Goal: Transaction & Acquisition: Purchase product/service

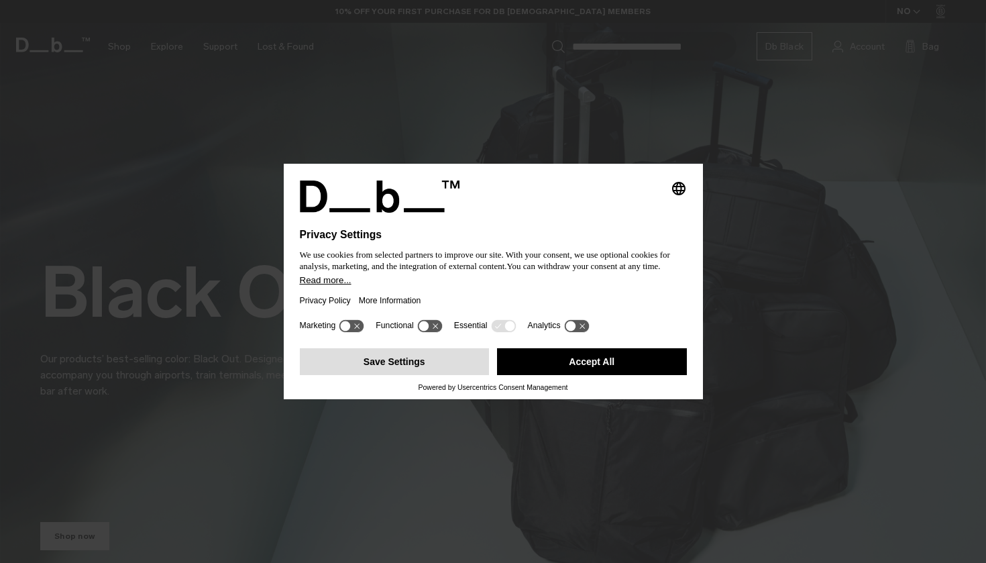
click at [457, 367] on button "Save Settings" at bounding box center [395, 361] width 190 height 27
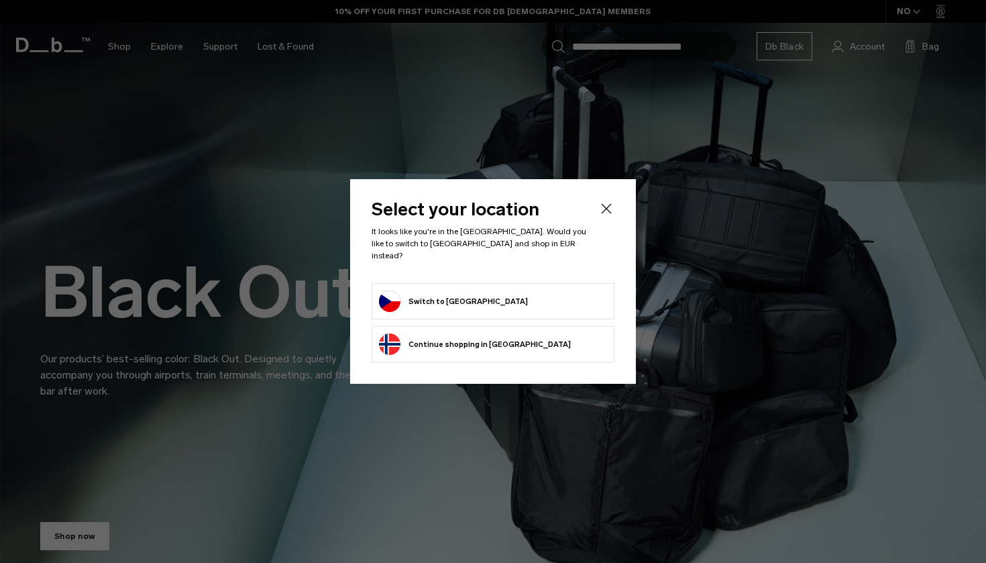
click at [459, 303] on button "Switch to Czechia" at bounding box center [453, 301] width 149 height 21
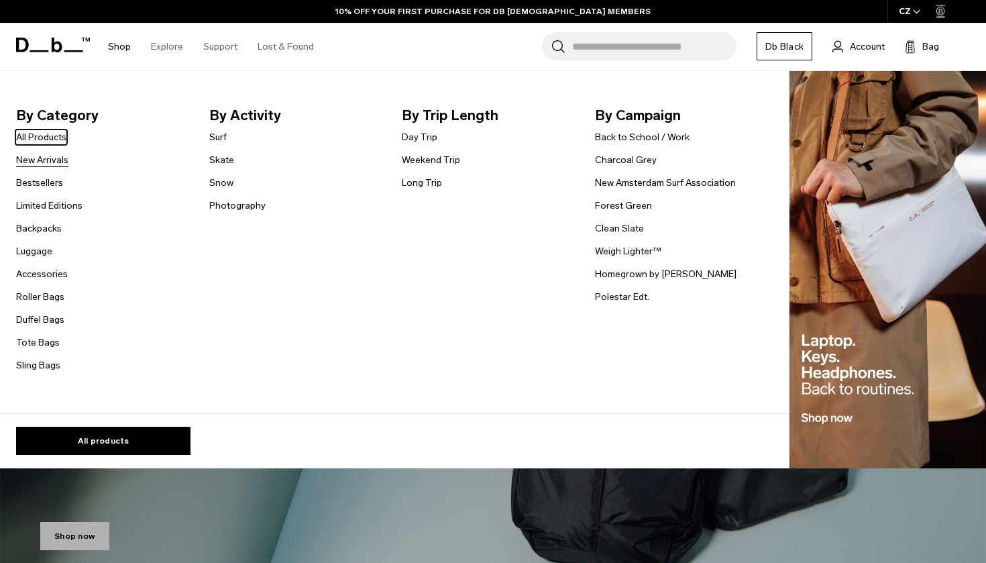
click at [48, 155] on link "New Arrivals" at bounding box center [42, 160] width 52 height 14
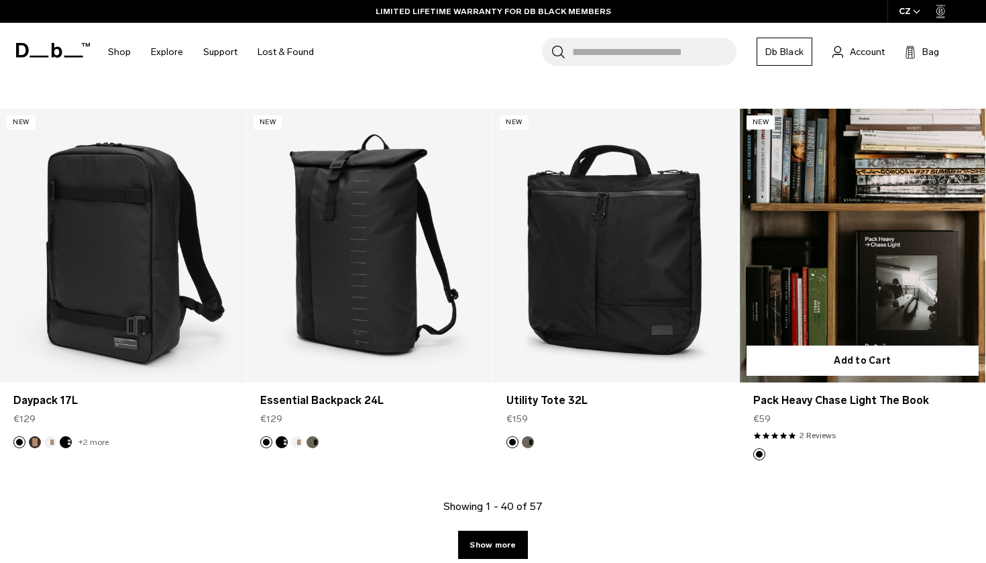
scroll to position [3754, 0]
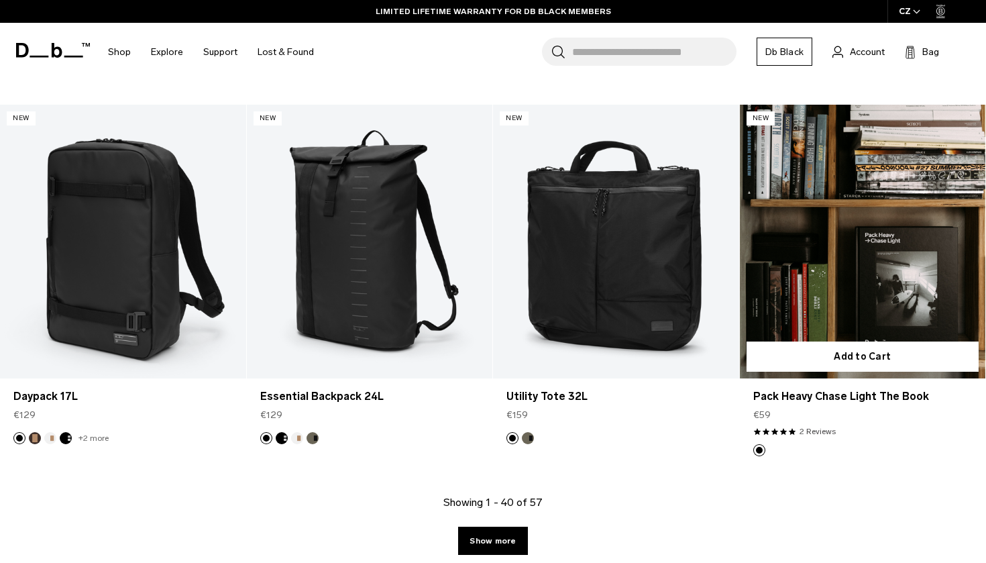
click at [870, 221] on link "Pack Heavy Chase Light The Book" at bounding box center [863, 241] width 246 height 273
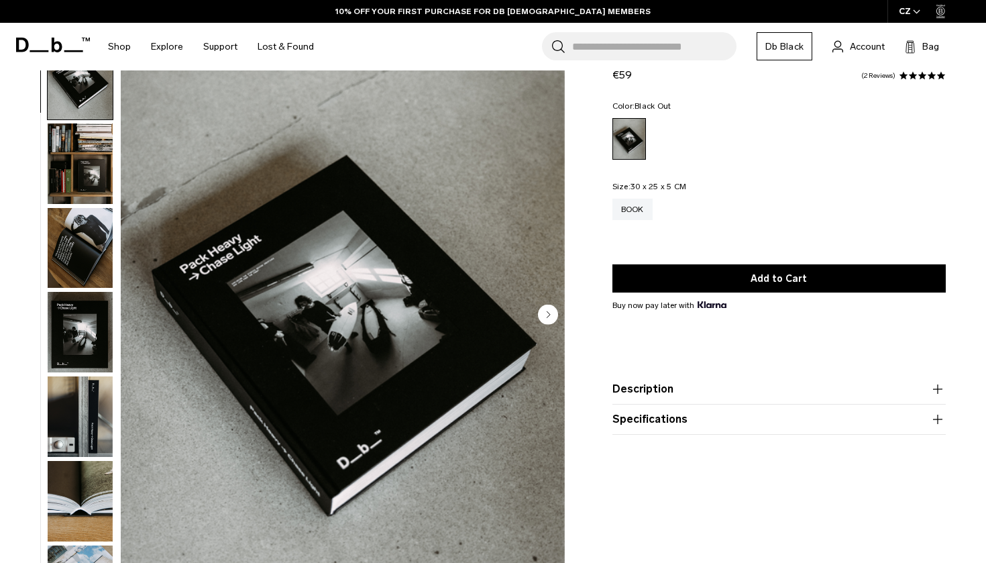
scroll to position [54, 0]
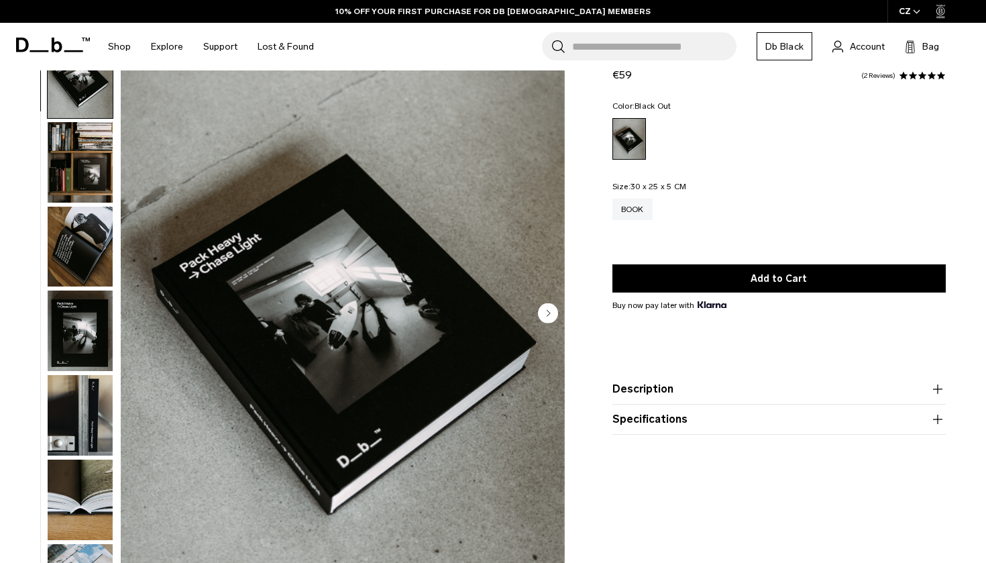
click at [359, 366] on img "1 / 8" at bounding box center [343, 314] width 444 height 555
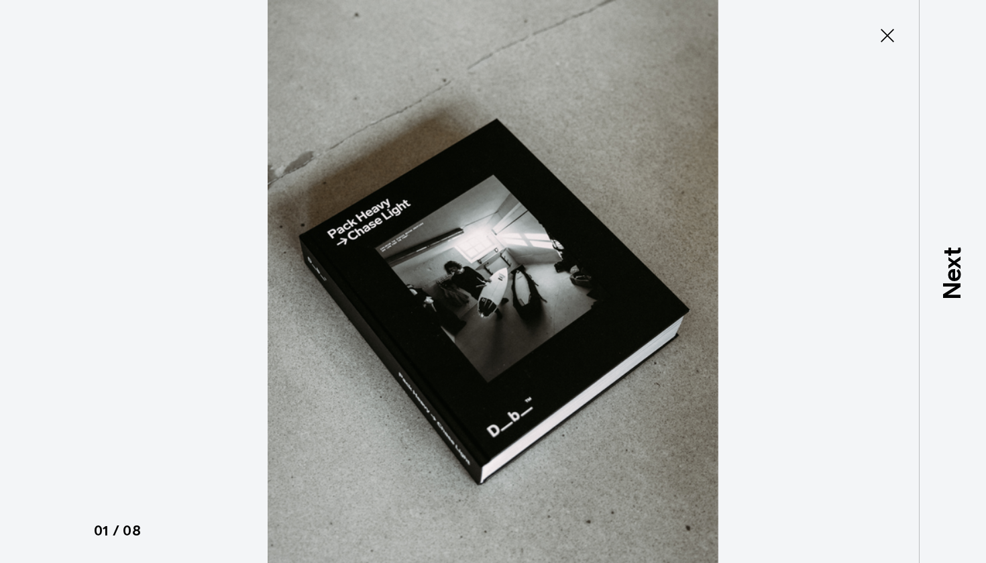
type button "Close"
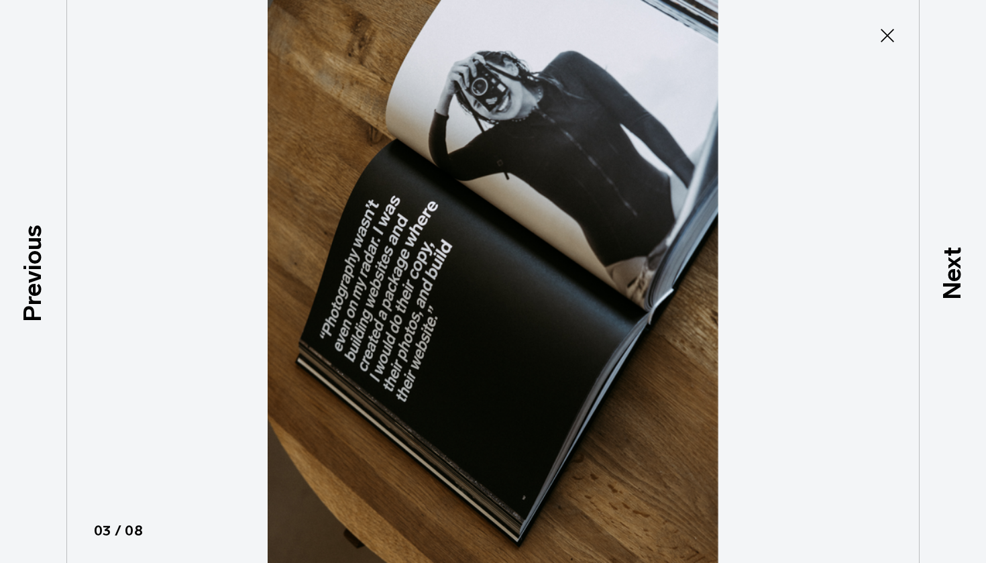
scroll to position [125, 0]
click at [880, 42] on icon at bounding box center [887, 35] width 21 height 21
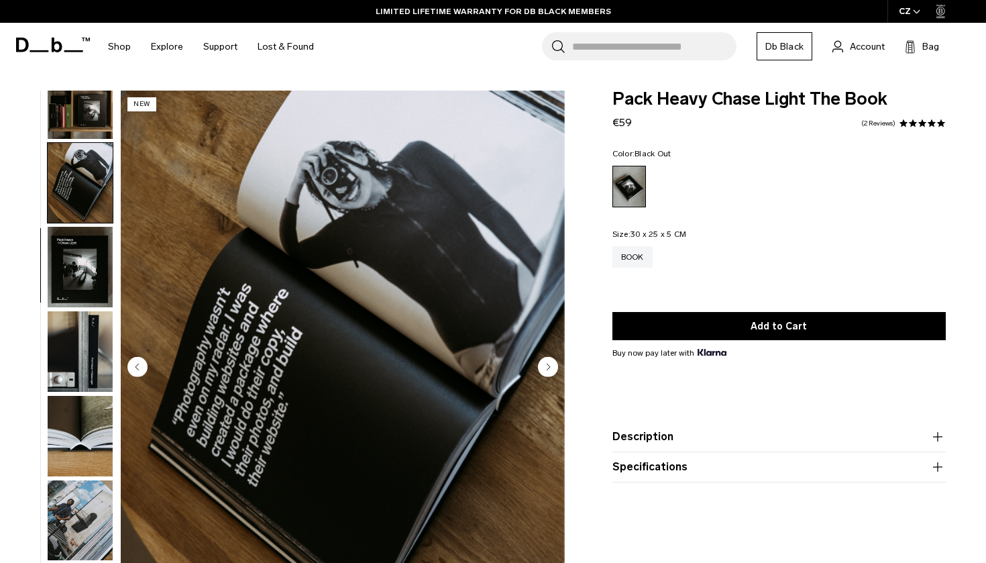
scroll to position [0, 0]
click at [773, 226] on div "Color: Black Out Out of stock Size: 30 x 25 x 5 CM Out of stock Book" at bounding box center [779, 219] width 333 height 138
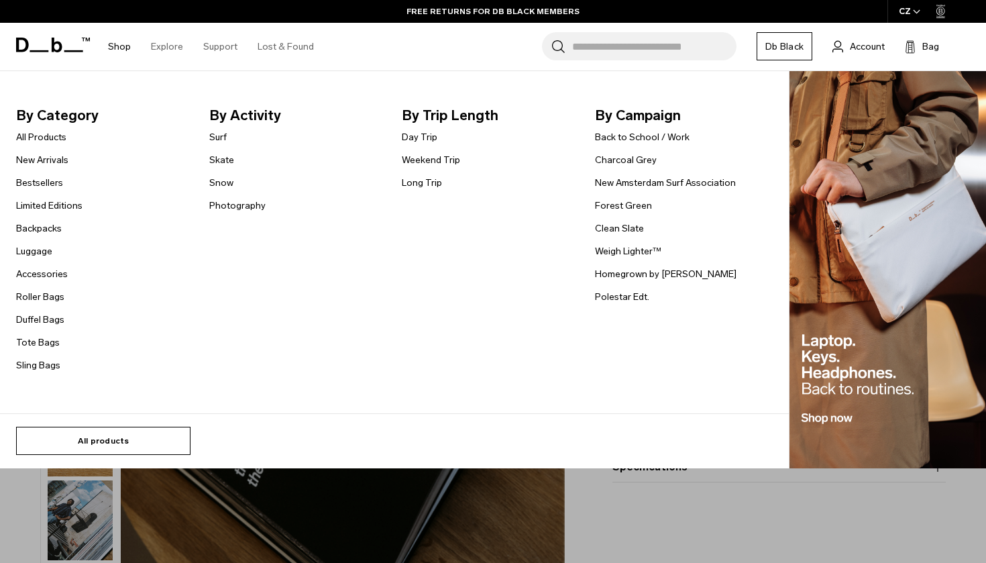
click at [118, 436] on link "All products" at bounding box center [103, 441] width 174 height 28
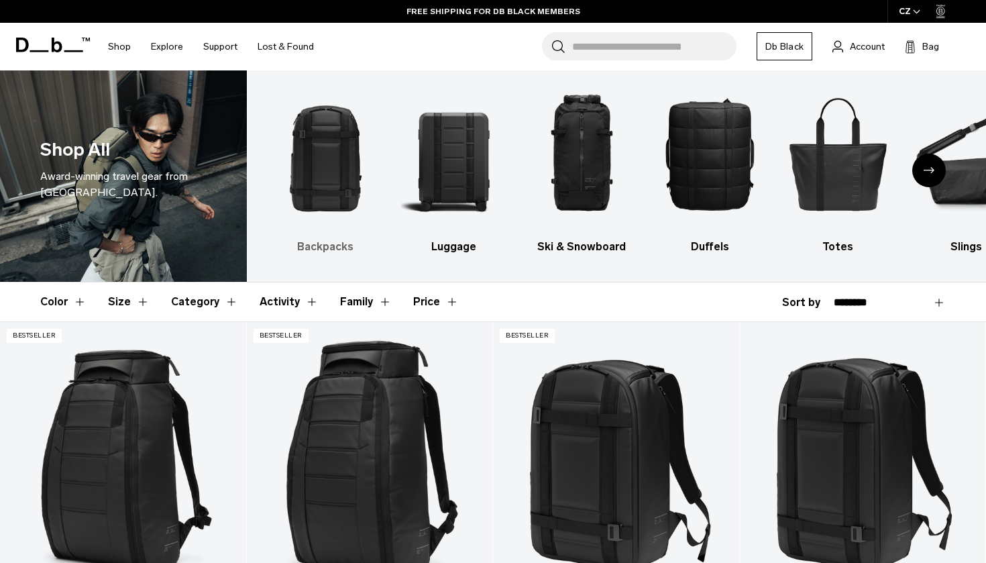
click at [329, 156] on img "1 / 10" at bounding box center [326, 153] width 105 height 157
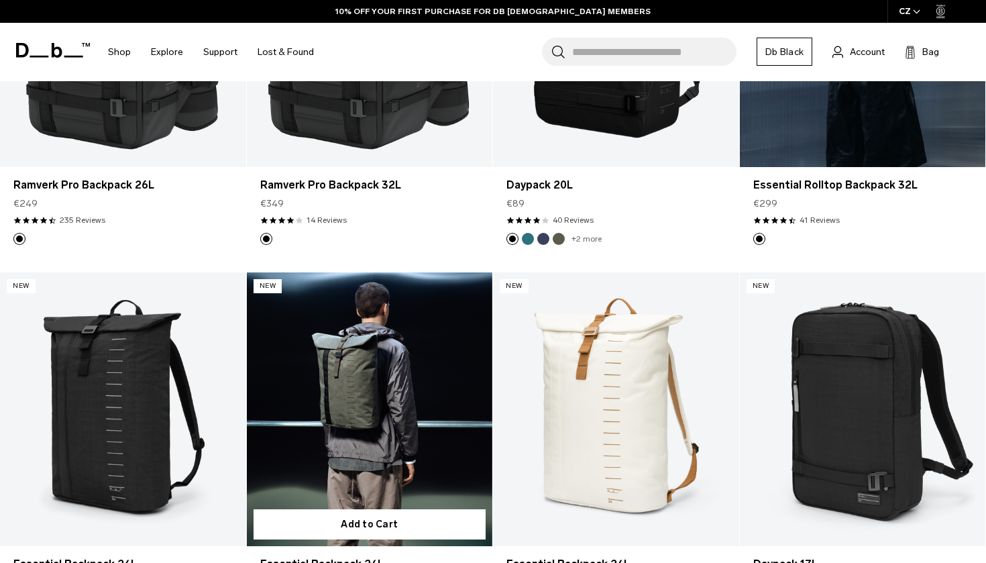
scroll to position [1957, 0]
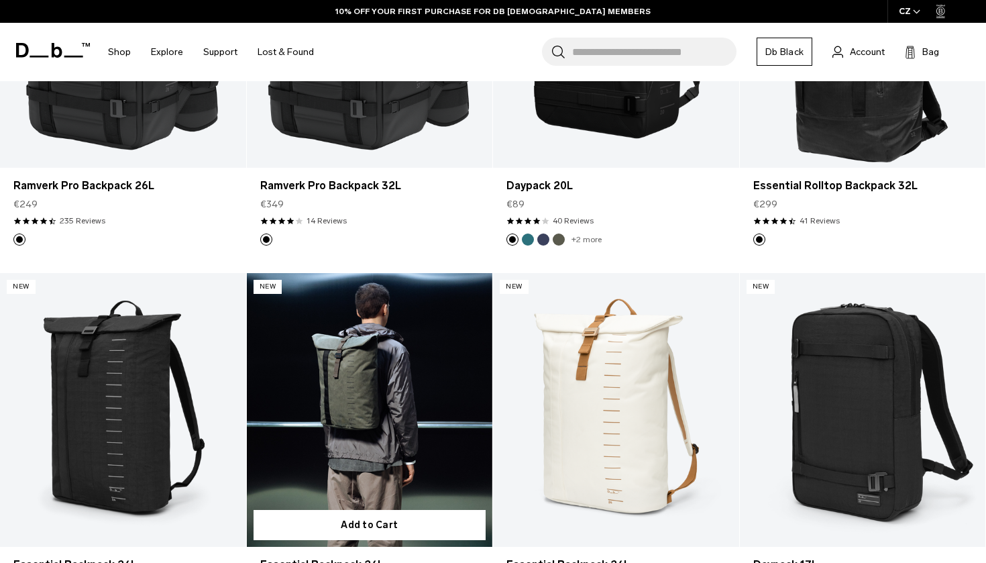
click at [278, 369] on link "Essential Backpack 24L" at bounding box center [370, 409] width 246 height 273
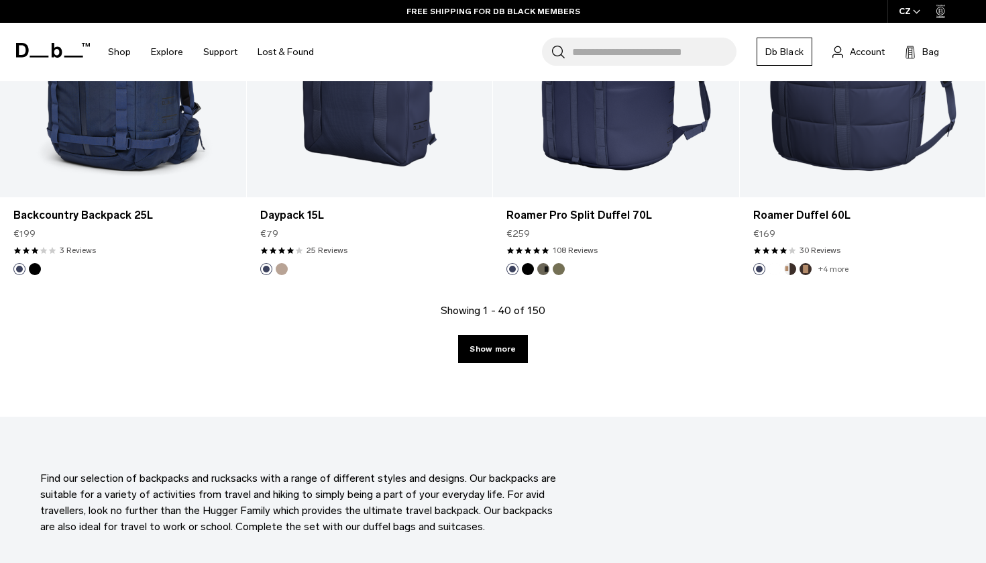
scroll to position [3807, 0]
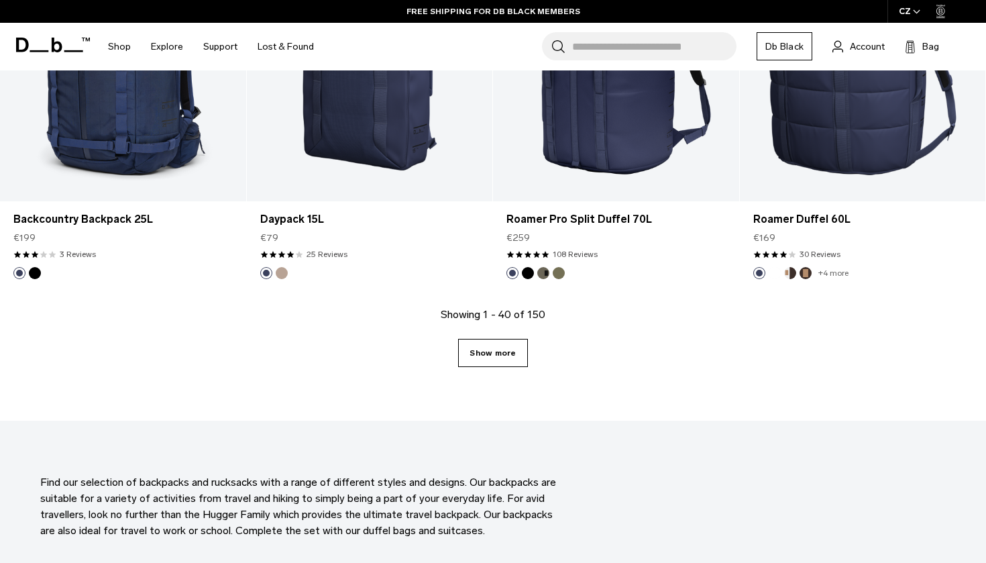
click at [474, 356] on link "Show more" at bounding box center [492, 353] width 69 height 28
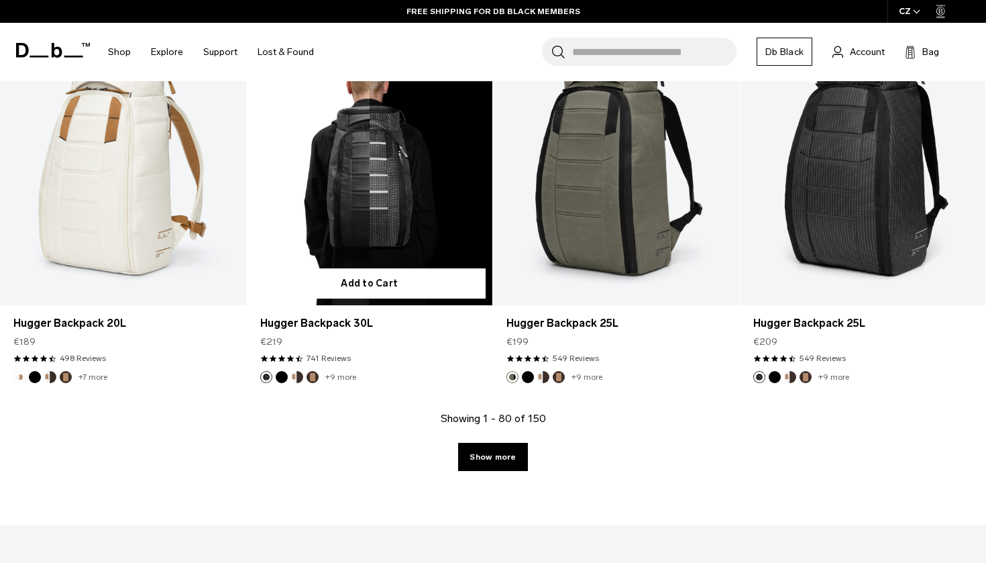
scroll to position [7494, 0]
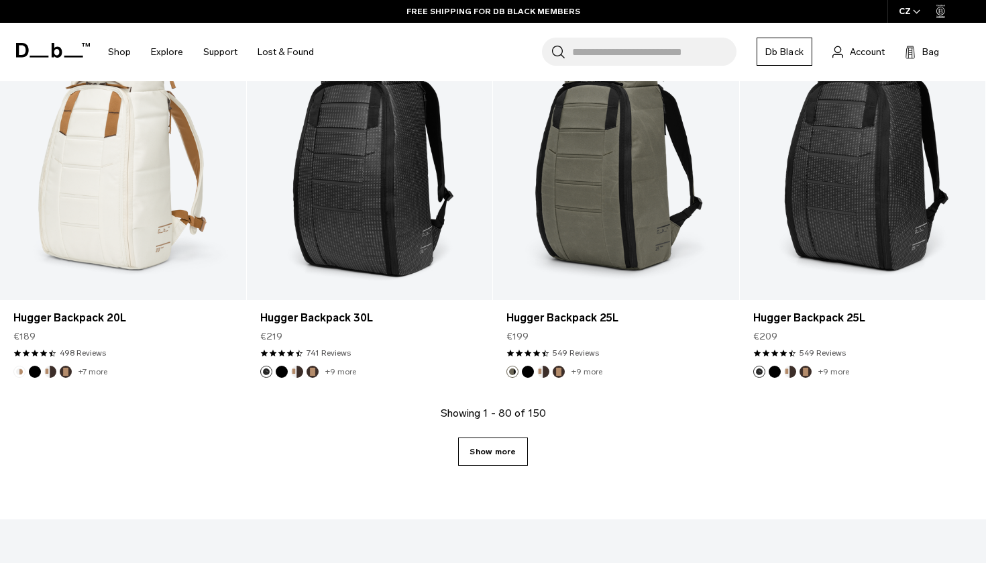
click at [494, 450] on link "Show more" at bounding box center [492, 451] width 69 height 28
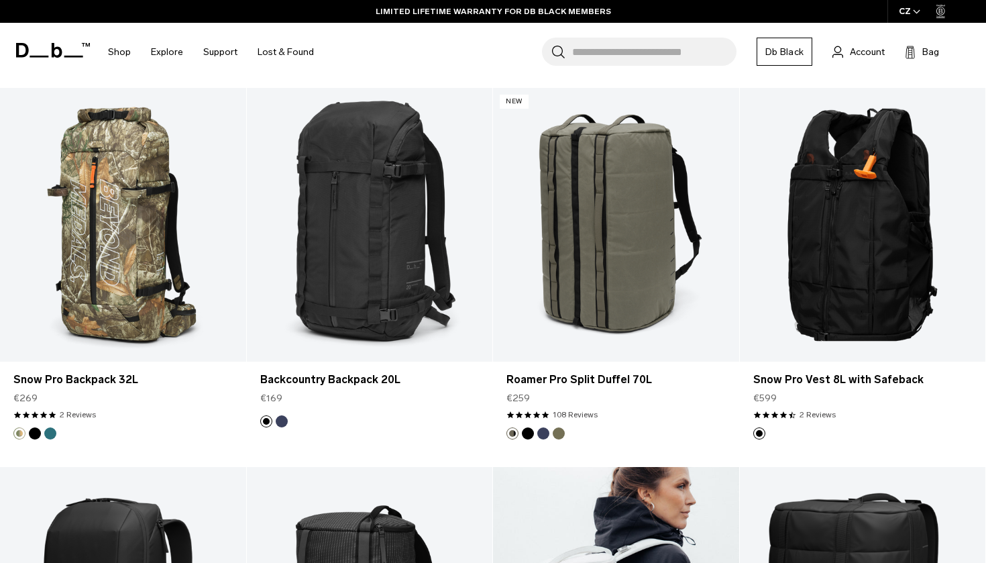
scroll to position [9329, 0]
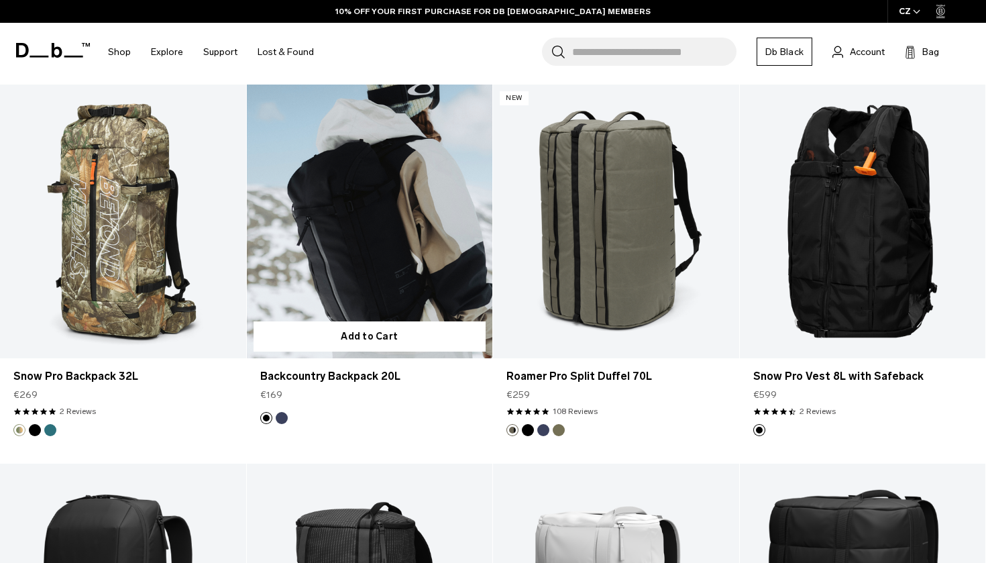
click at [281, 419] on button "Blue Hour" at bounding box center [282, 418] width 12 height 12
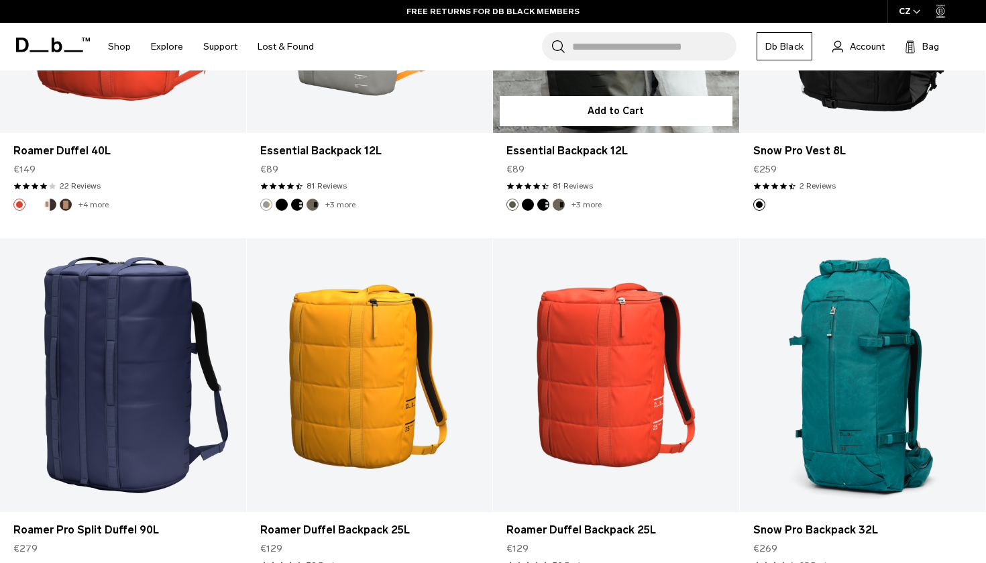
scroll to position [11019, 0]
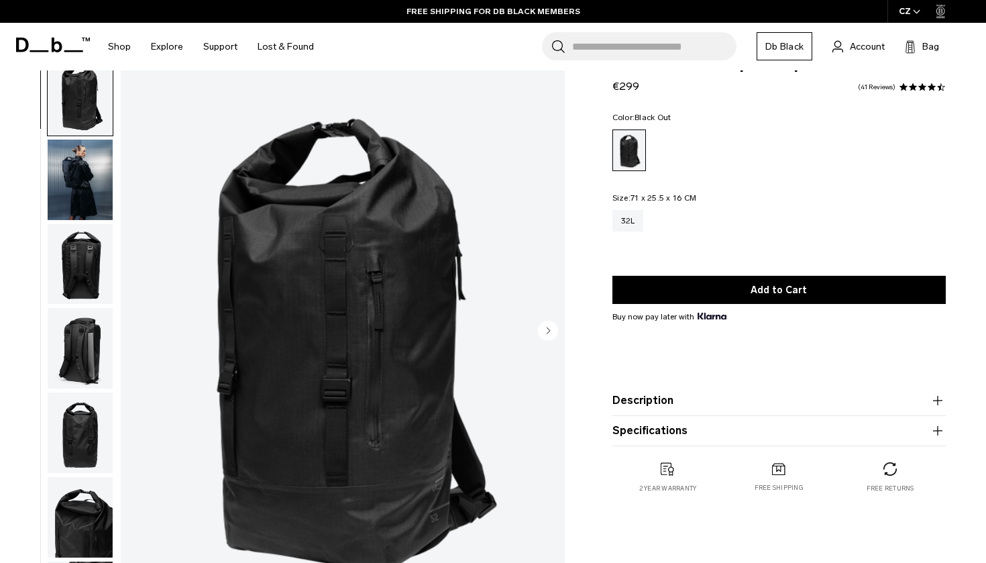
scroll to position [42, 0]
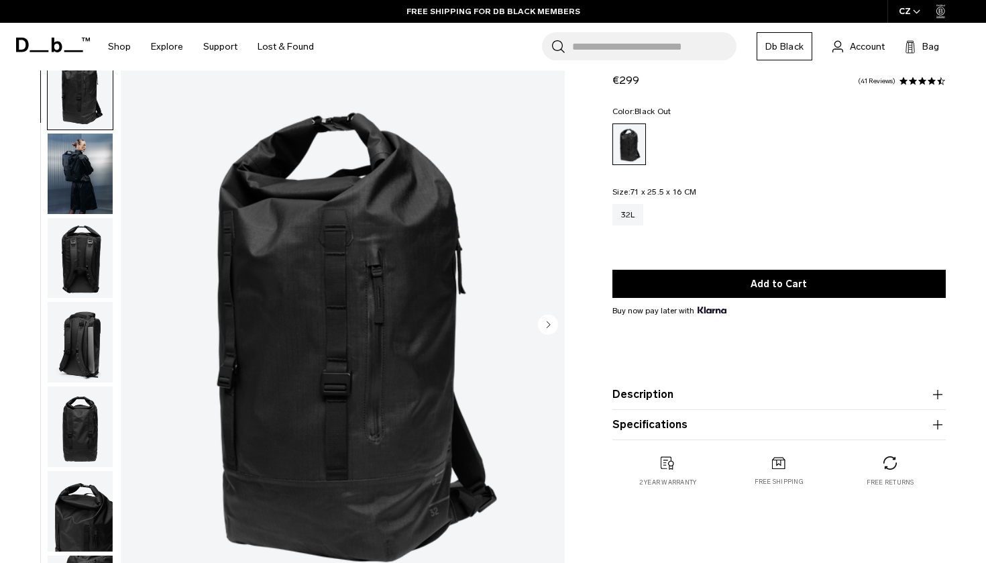
click at [88, 185] on img "button" at bounding box center [80, 174] width 65 height 81
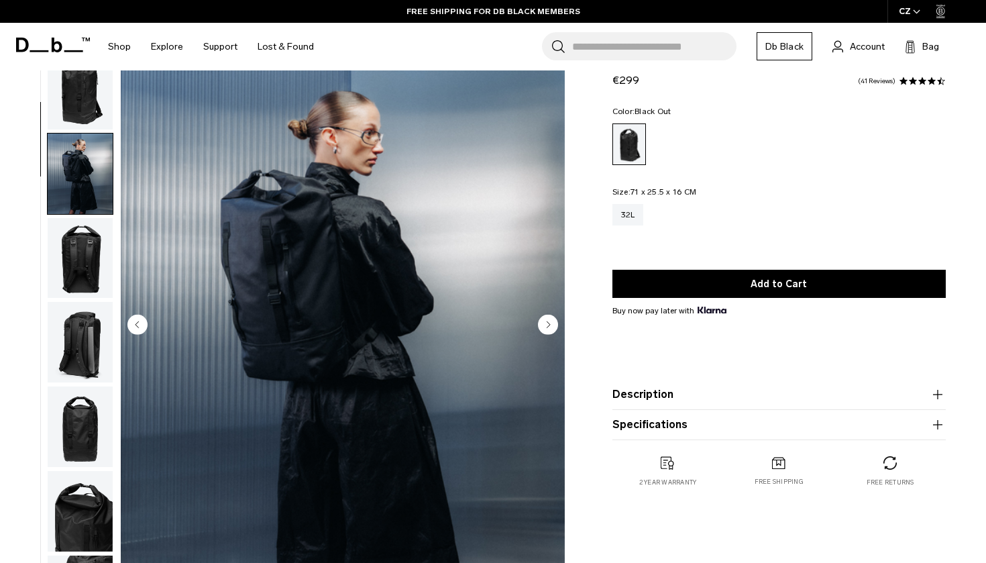
scroll to position [85, 0]
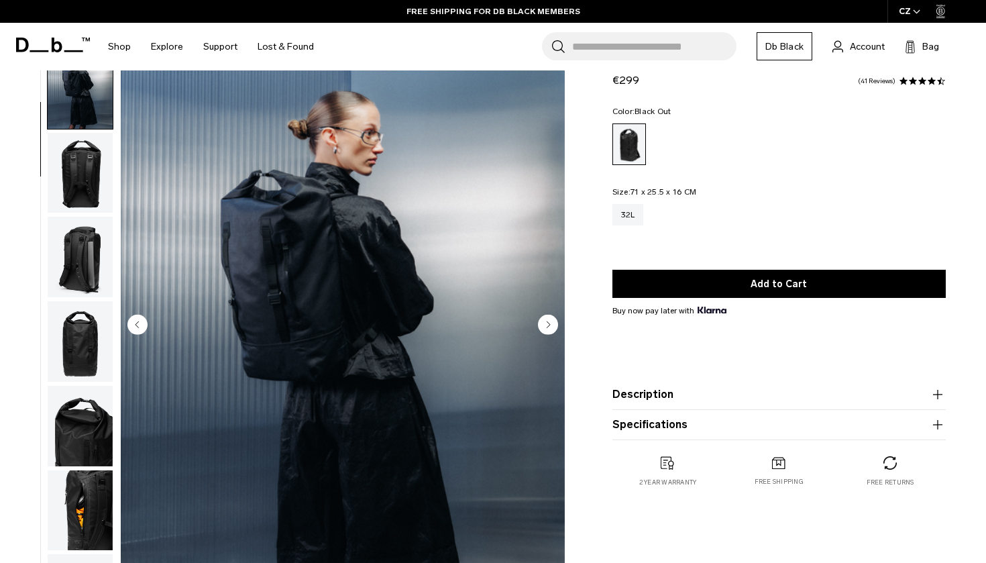
click at [95, 256] on img "button" at bounding box center [80, 257] width 65 height 81
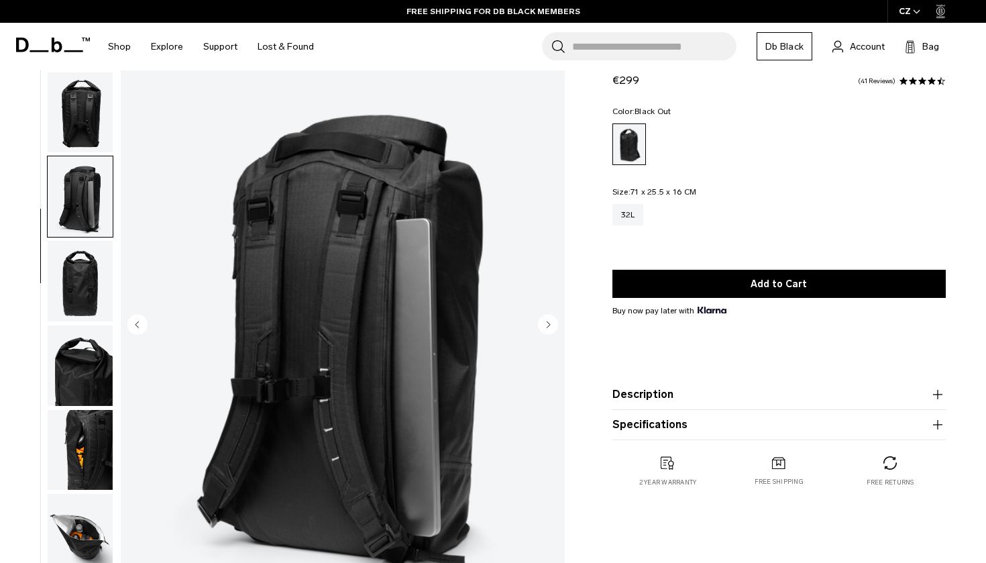
click at [98, 127] on img "button" at bounding box center [80, 112] width 65 height 81
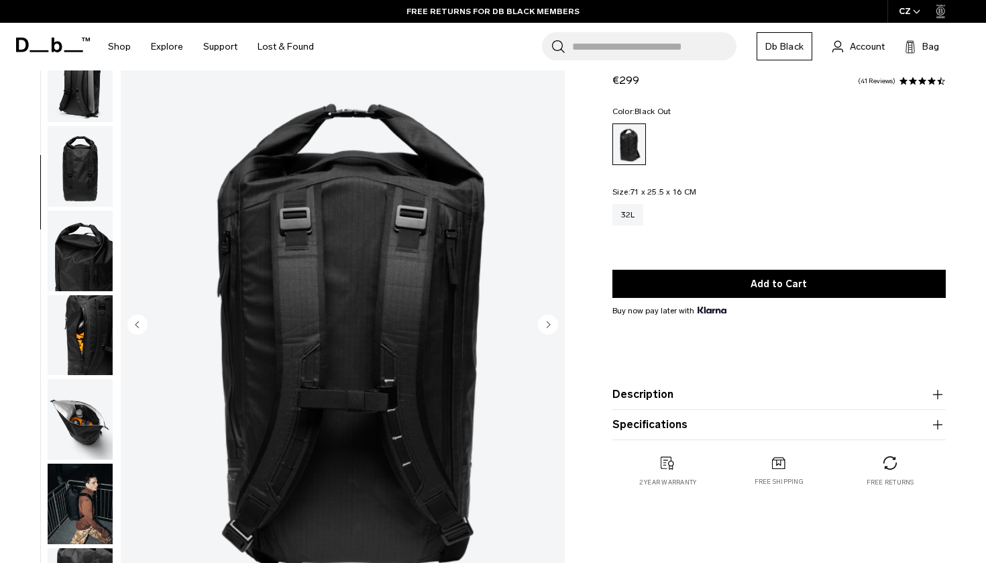
click at [110, 272] on img "button" at bounding box center [80, 251] width 65 height 81
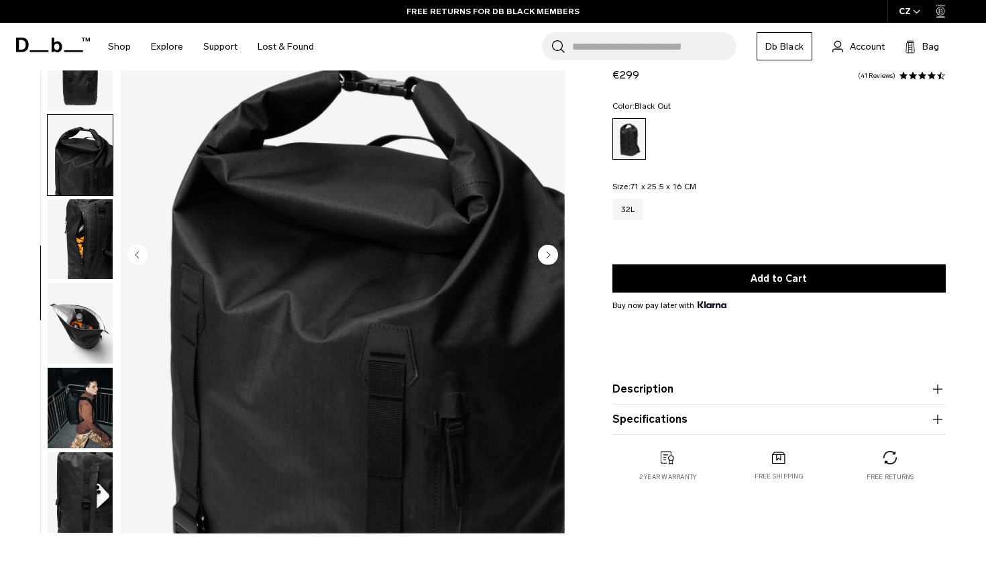
scroll to position [113, 0]
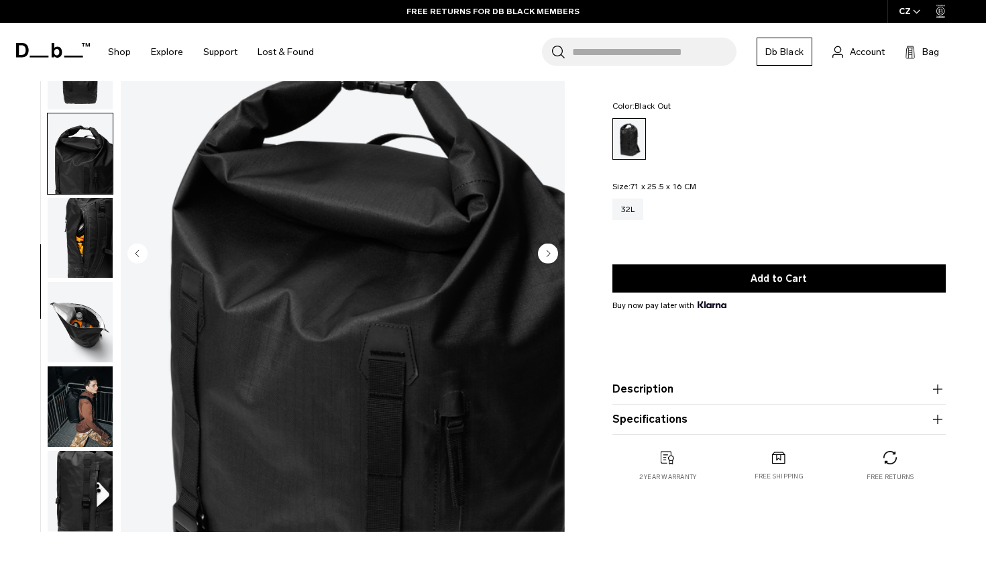
click at [110, 272] on img "button" at bounding box center [80, 238] width 65 height 81
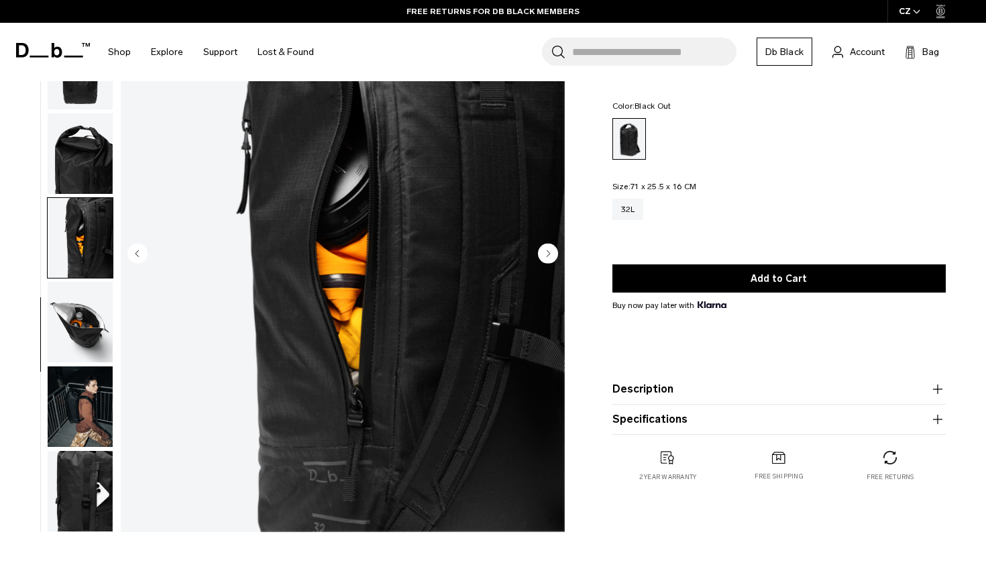
click at [96, 332] on img "button" at bounding box center [80, 322] width 65 height 81
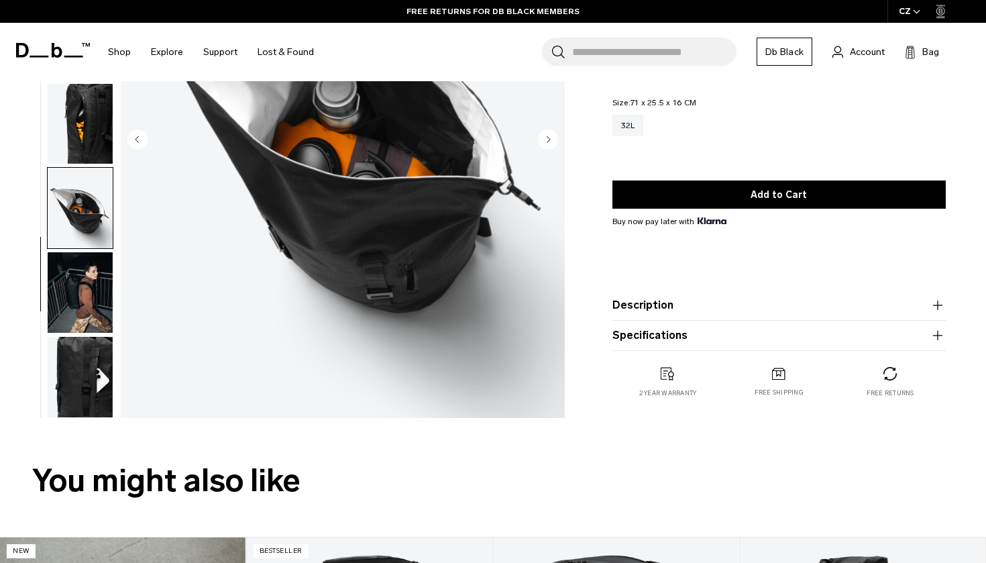
scroll to position [230, 0]
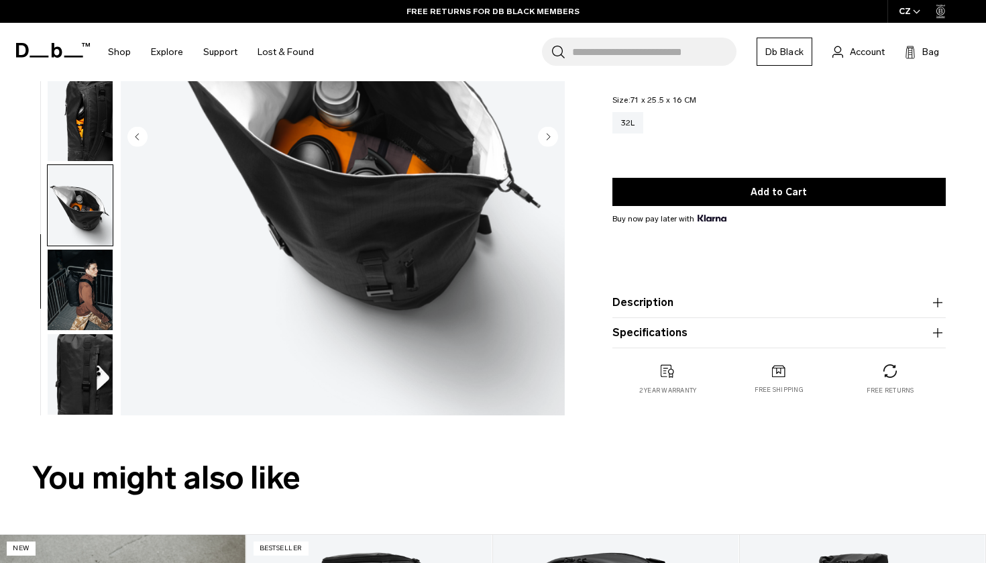
click at [89, 291] on img "button" at bounding box center [80, 290] width 65 height 81
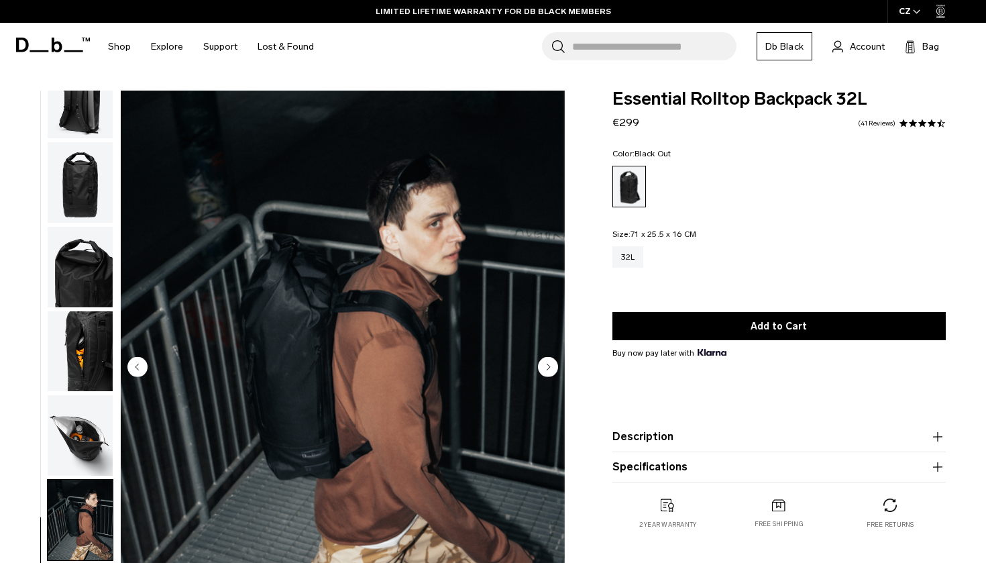
scroll to position [0, 0]
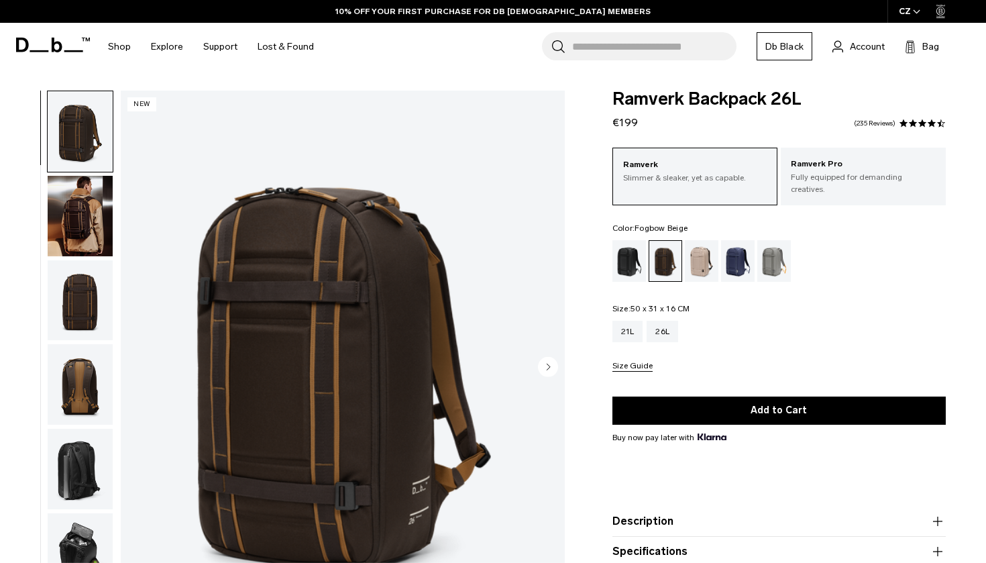
click at [705, 251] on div "Fogbow Beige" at bounding box center [702, 261] width 34 height 42
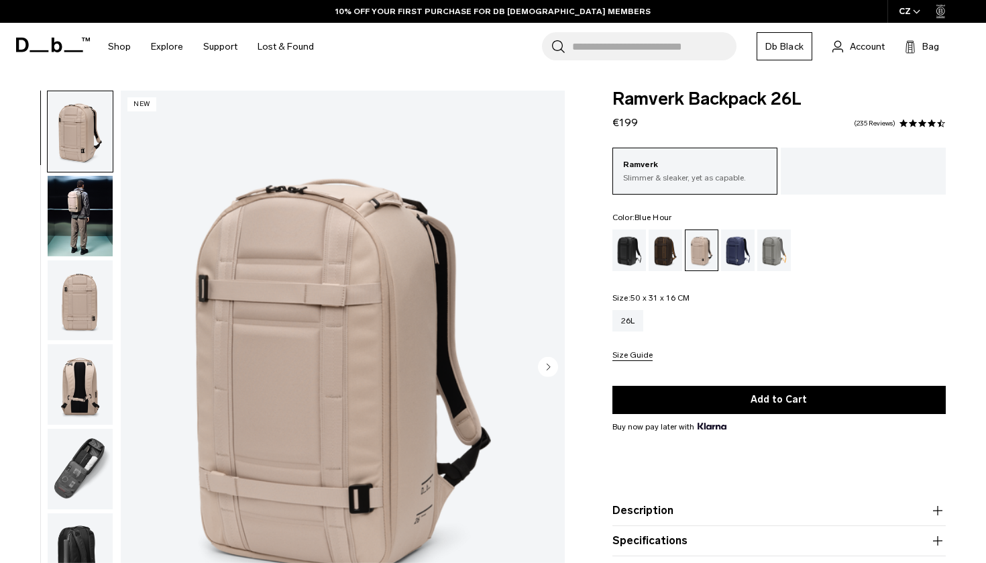
click at [728, 256] on div "Blue Hour" at bounding box center [738, 250] width 34 height 42
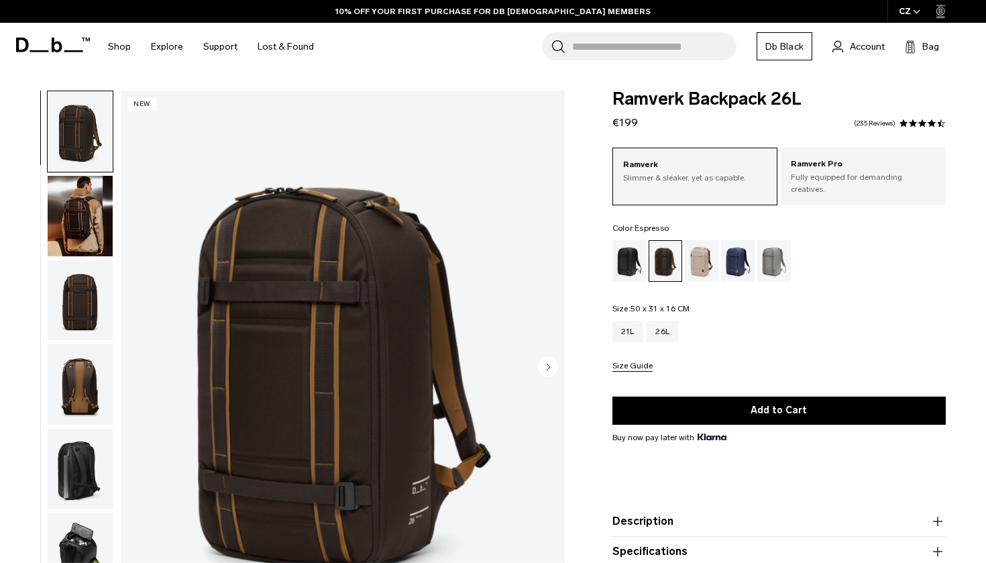
click at [105, 219] on img "button" at bounding box center [80, 216] width 65 height 81
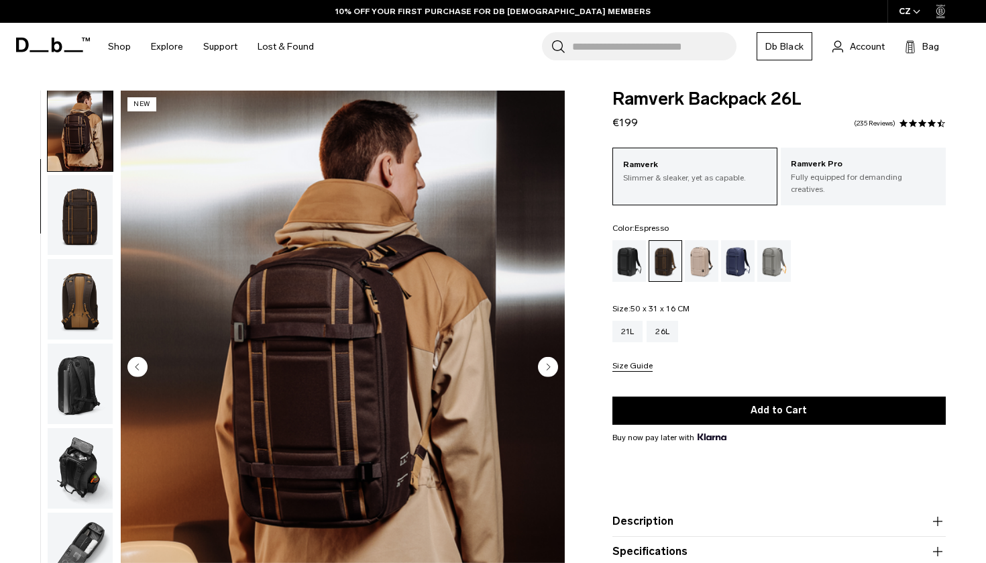
click at [103, 264] on img "button" at bounding box center [80, 299] width 65 height 81
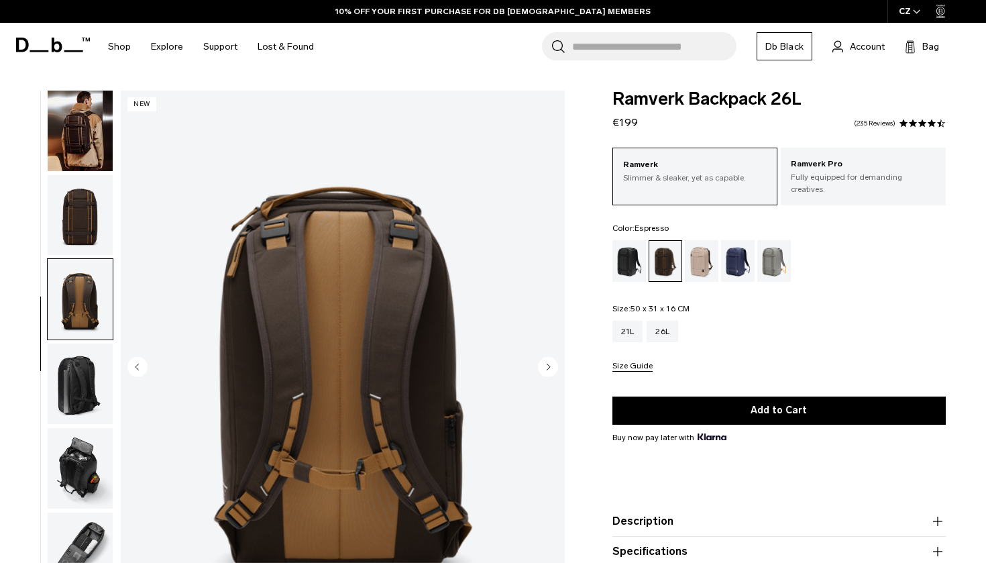
scroll to position [125, 0]
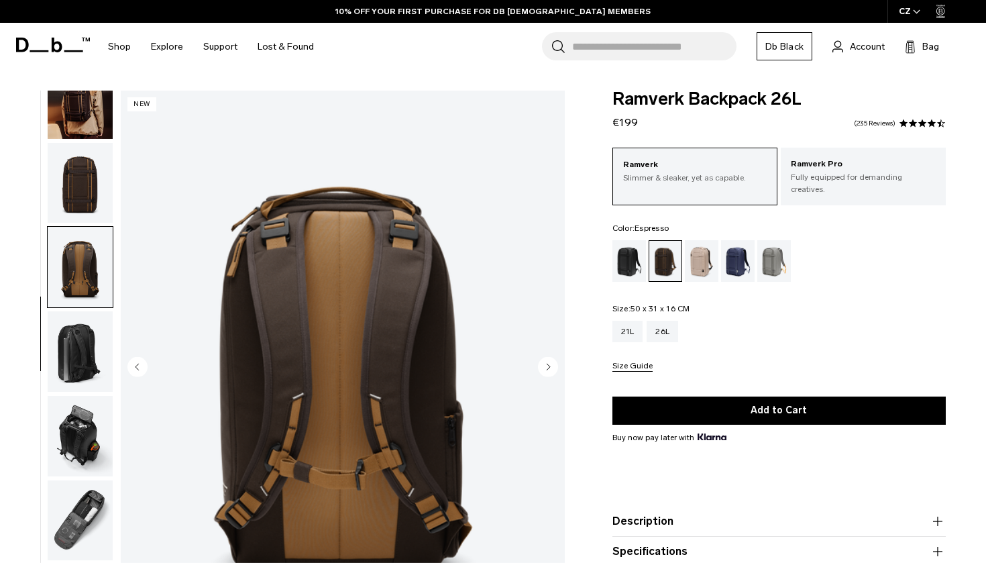
click at [103, 201] on img "button" at bounding box center [80, 183] width 65 height 81
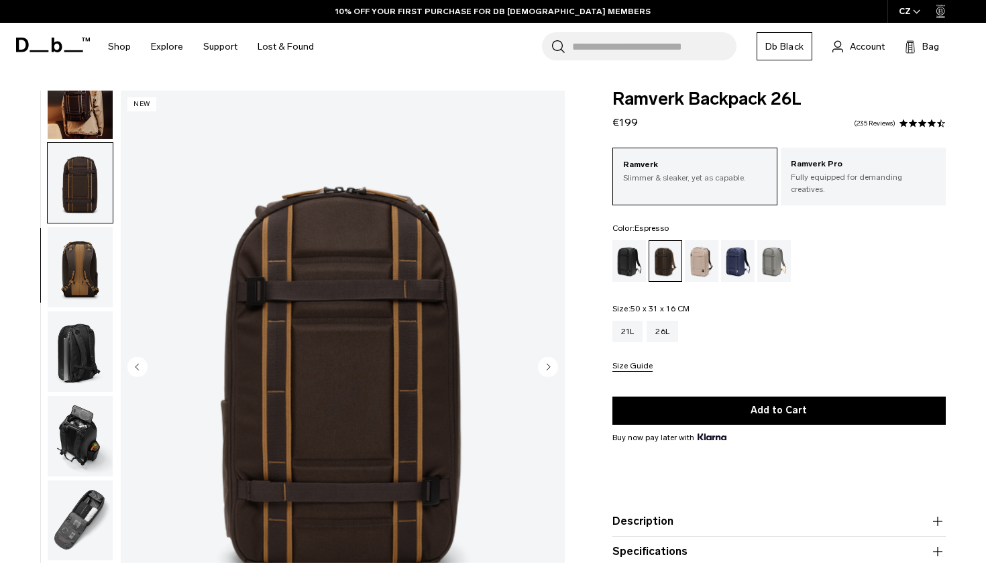
click at [104, 327] on img "button" at bounding box center [80, 351] width 65 height 81
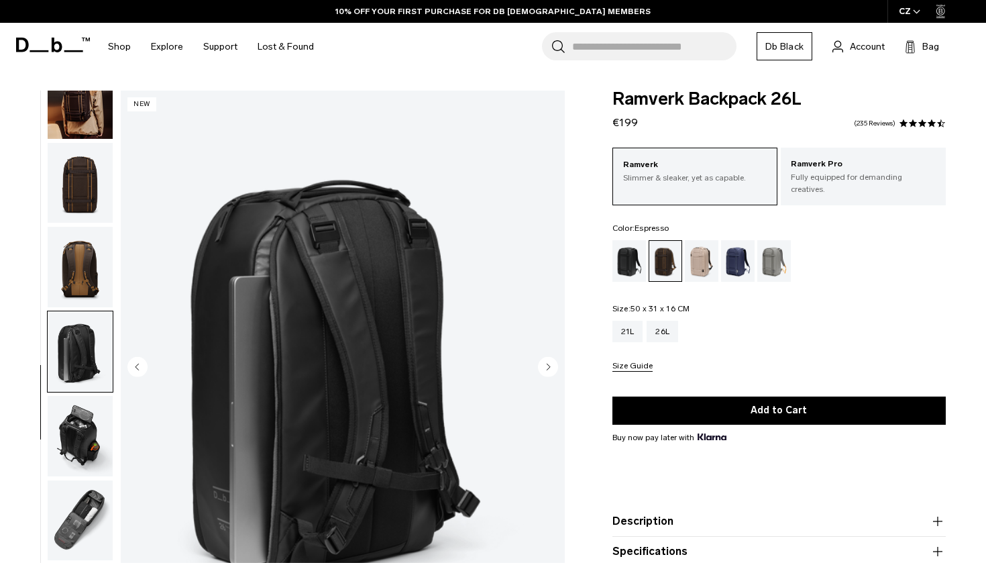
click at [93, 417] on img "button" at bounding box center [80, 436] width 65 height 81
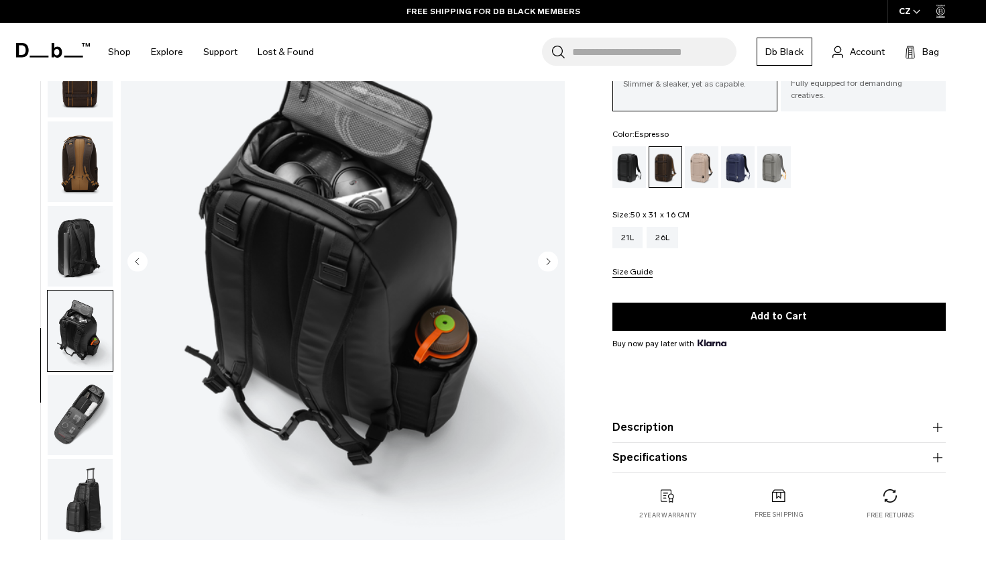
scroll to position [115, 0]
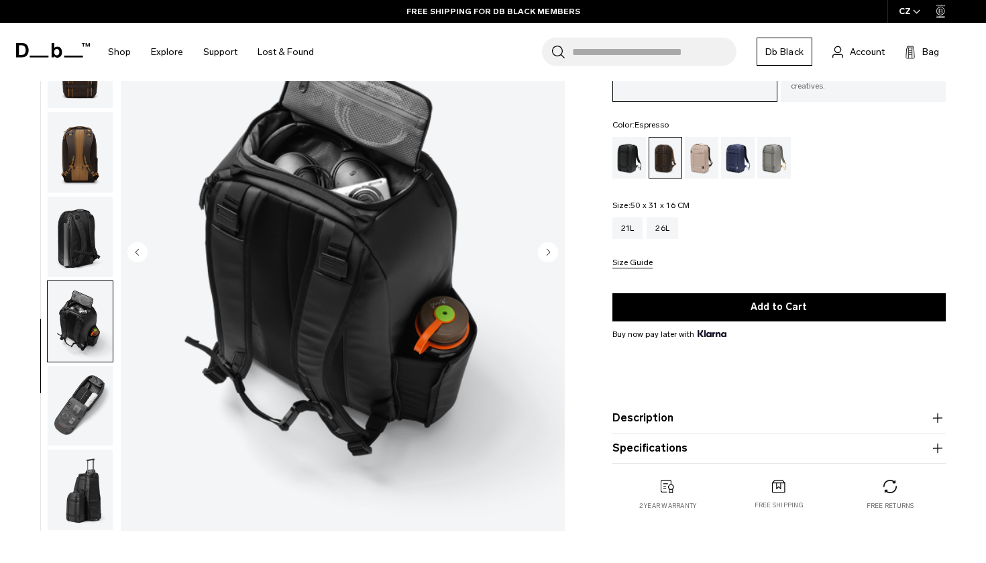
click at [93, 370] on img "button" at bounding box center [80, 406] width 65 height 81
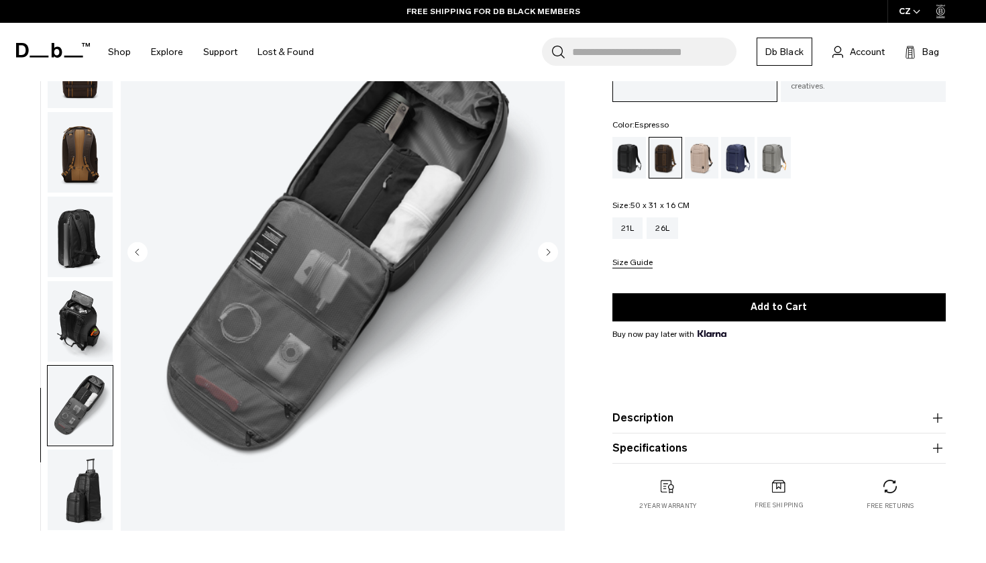
click at [98, 454] on img "button" at bounding box center [80, 490] width 65 height 81
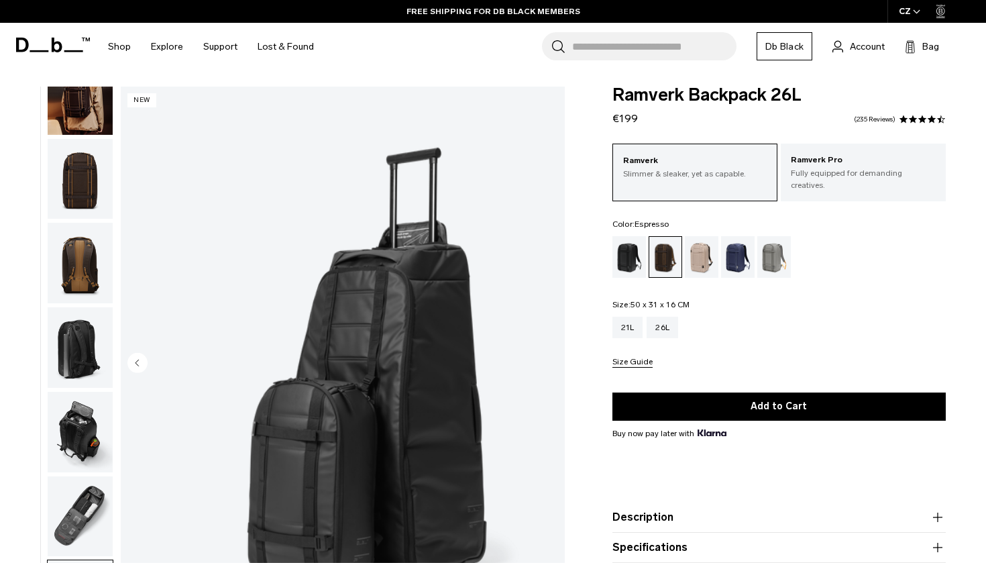
scroll to position [0, 0]
